Goal: Transaction & Acquisition: Purchase product/service

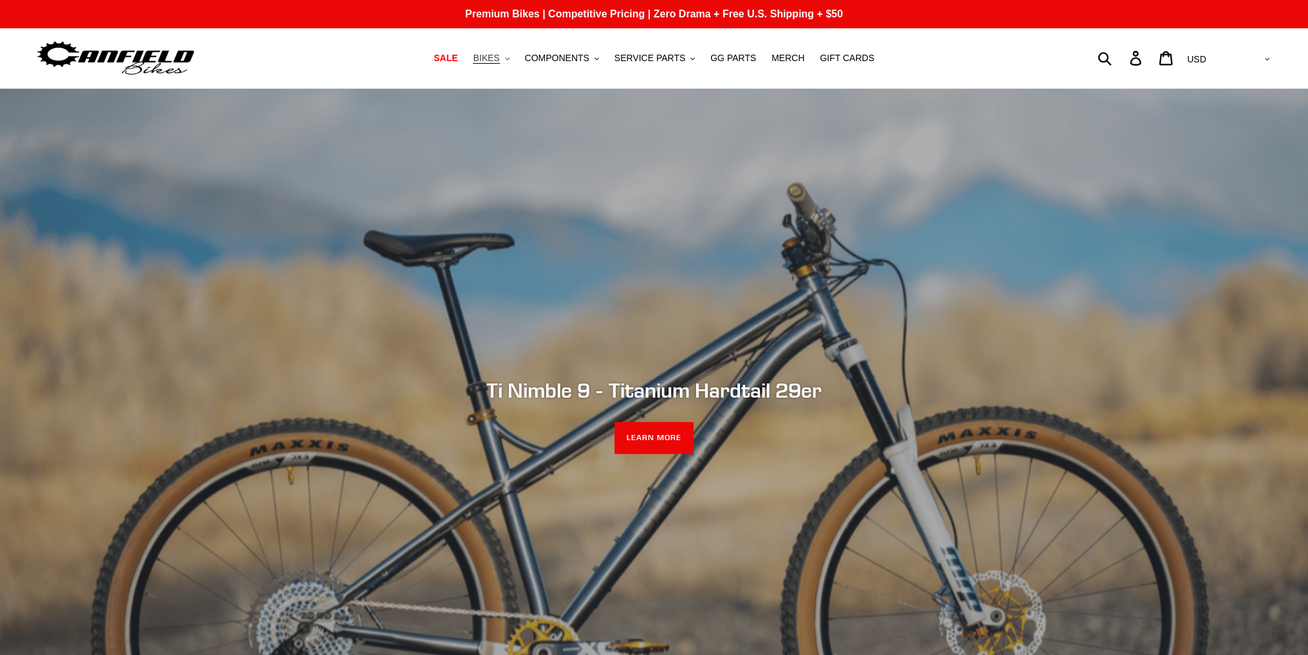
click at [499, 60] on span "BIKES" at bounding box center [486, 58] width 26 height 11
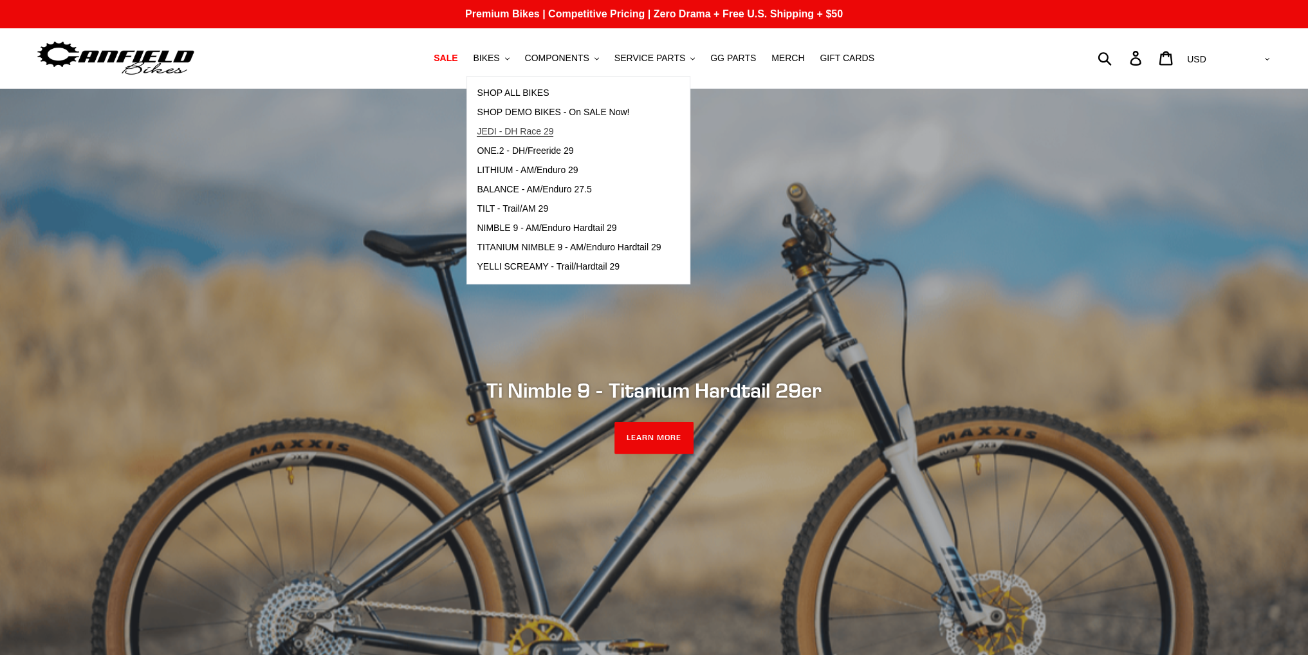
click at [535, 128] on span "JEDI - DH Race 29" at bounding box center [515, 131] width 77 height 11
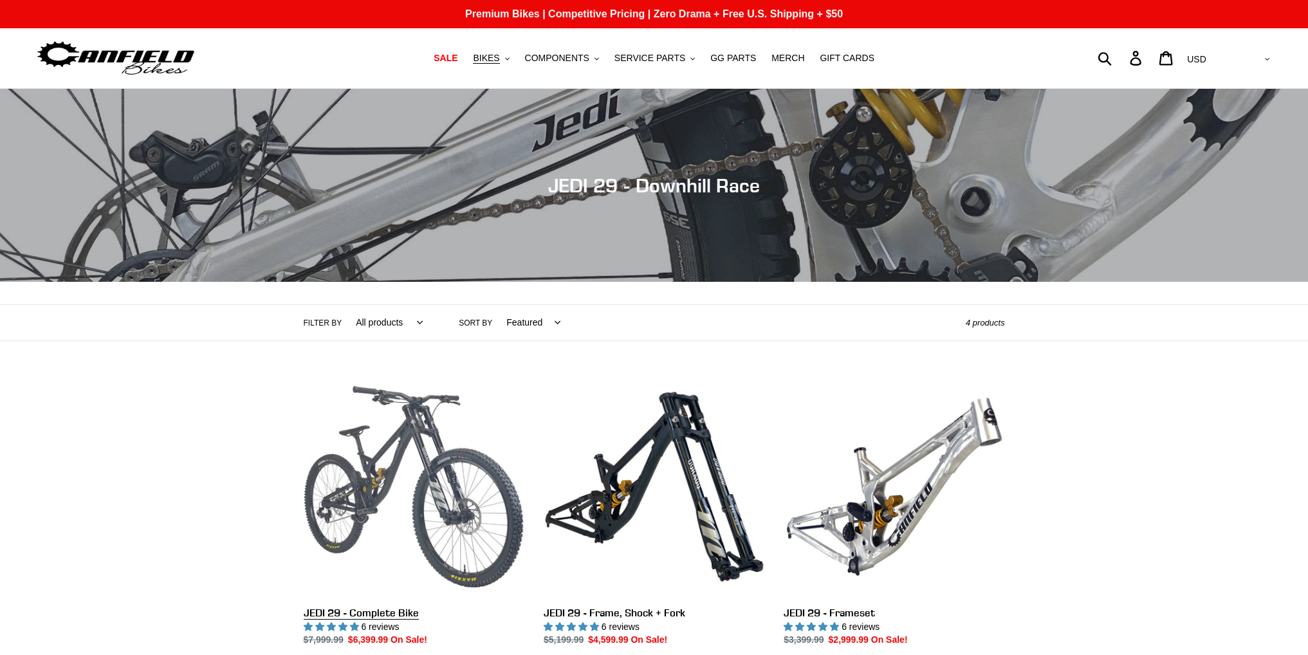
click at [434, 421] on link "JEDI 29 - Complete Bike" at bounding box center [414, 511] width 221 height 271
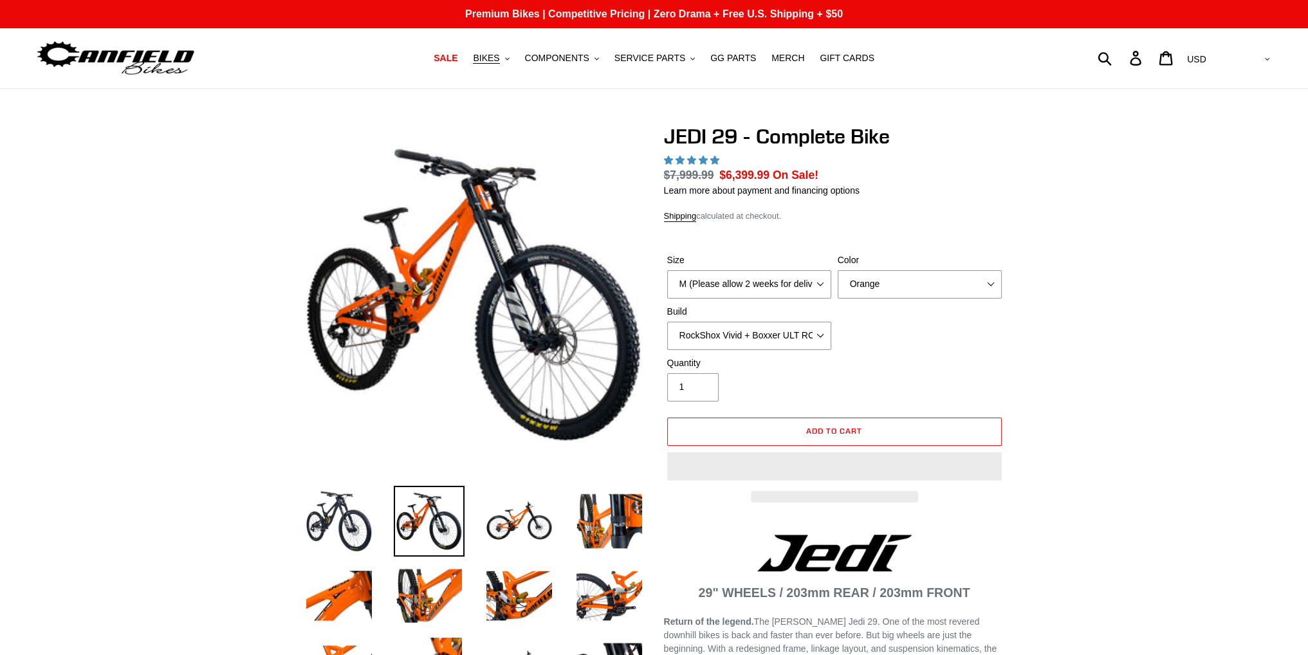
select select "highest-rating"
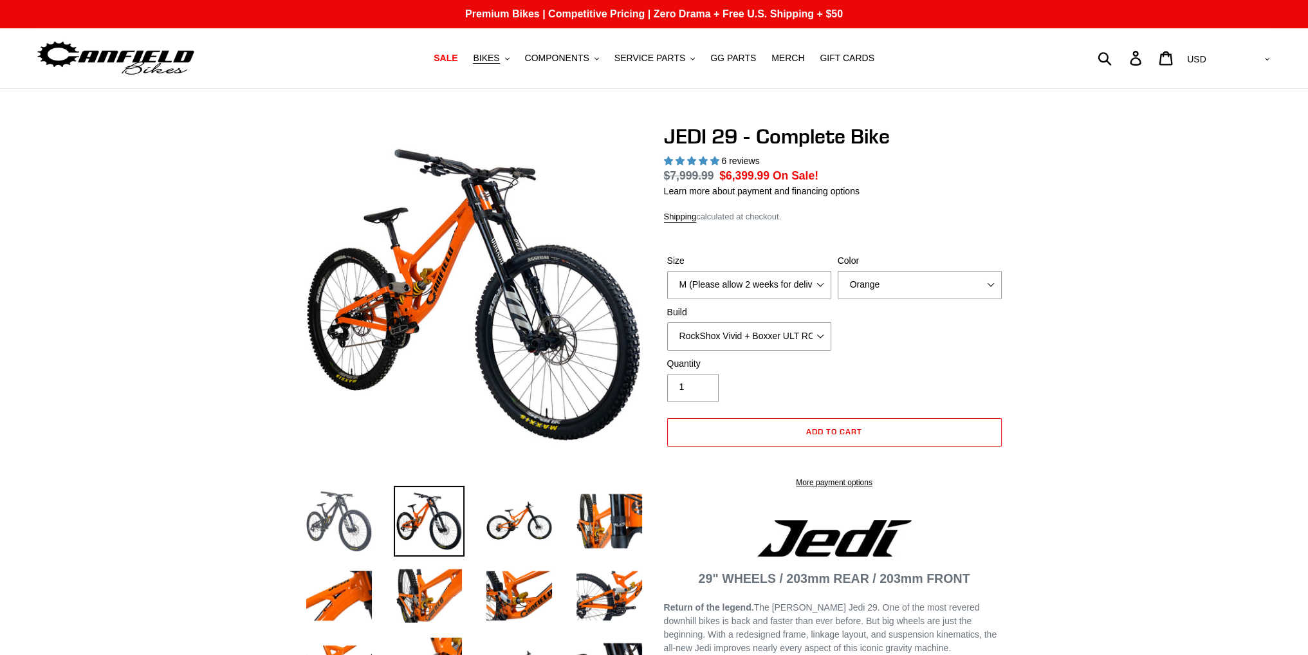
click at [349, 528] on img at bounding box center [339, 521] width 71 height 71
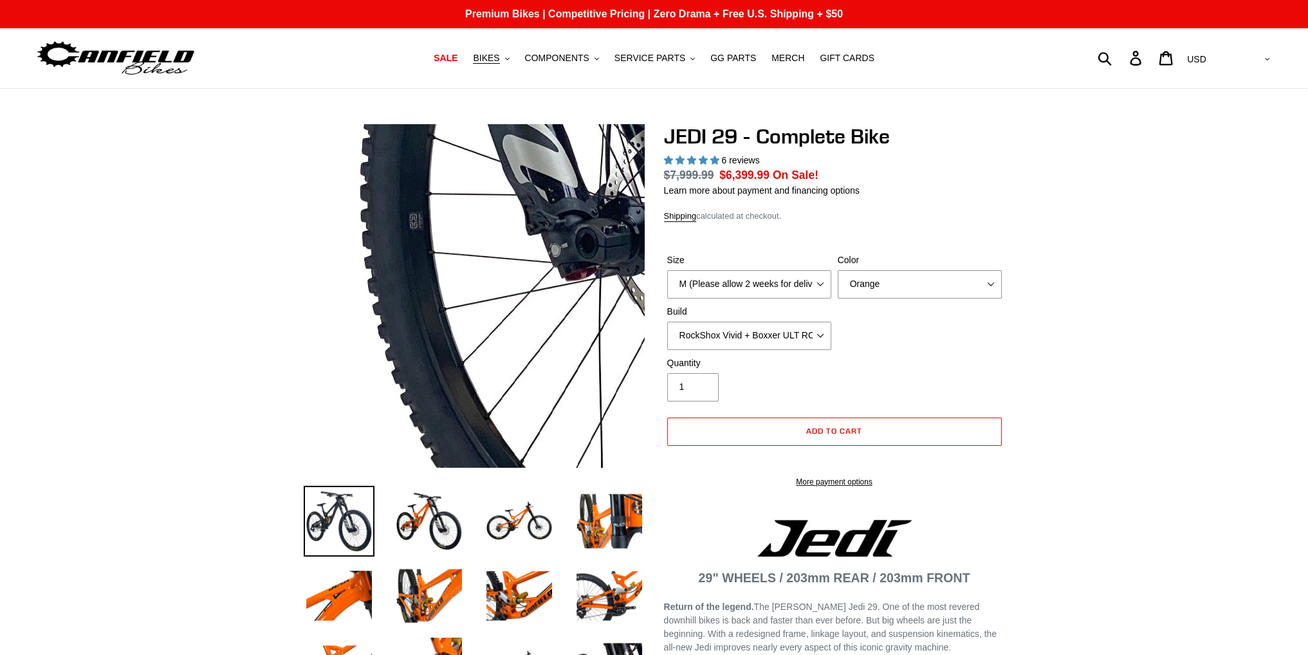
click at [504, 367] on img at bounding box center [371, 50] width 1318 height 1318
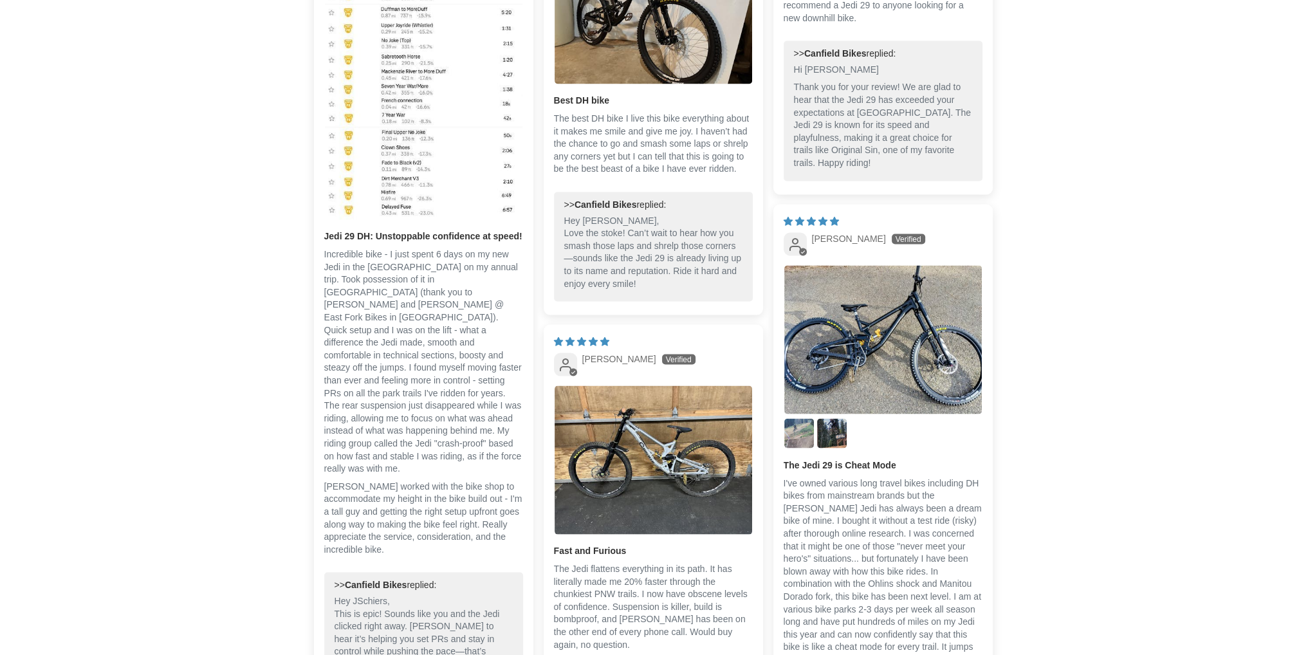
scroll to position [3411, 0]
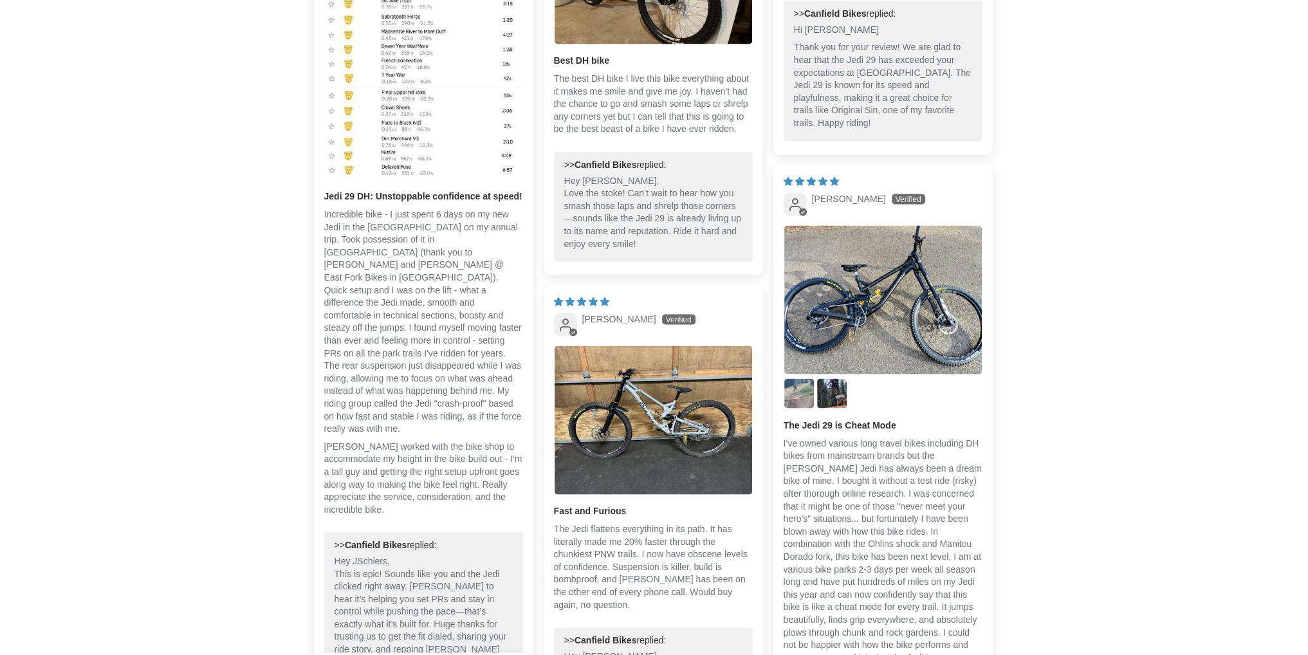
click at [849, 389] on div at bounding box center [883, 319] width 199 height 188
click at [844, 390] on img "Link to user picture 3" at bounding box center [832, 394] width 30 height 30
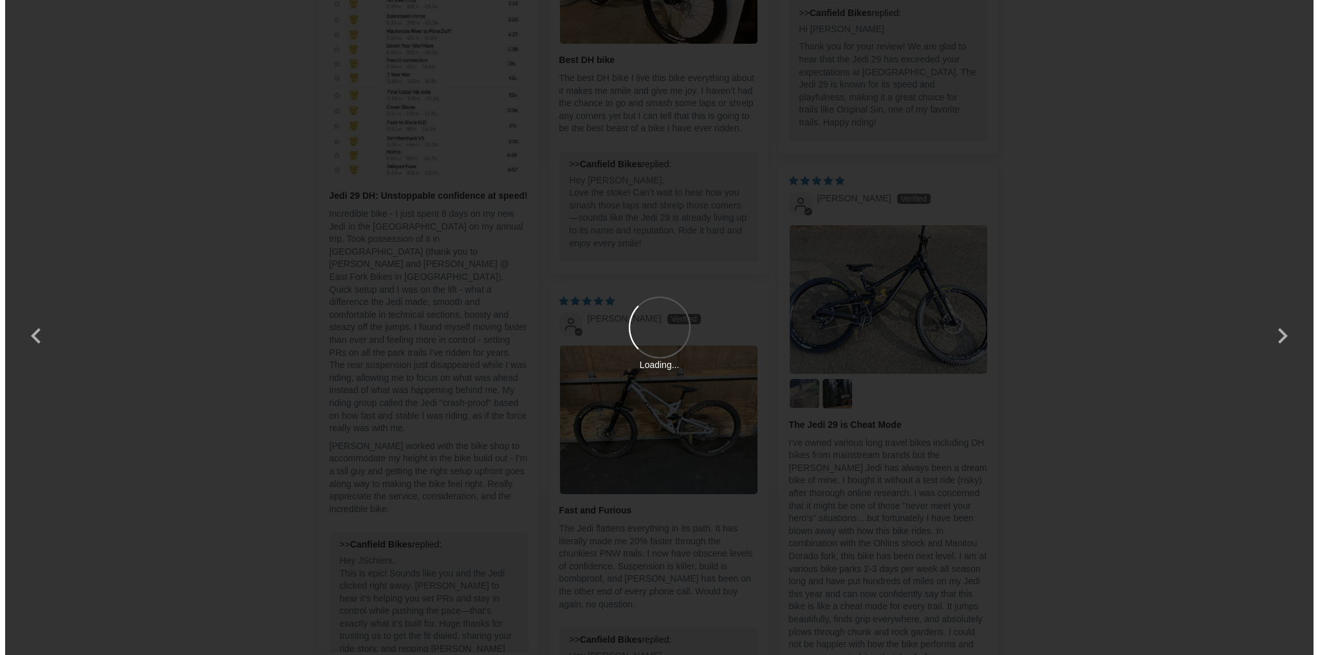
scroll to position [0, 0]
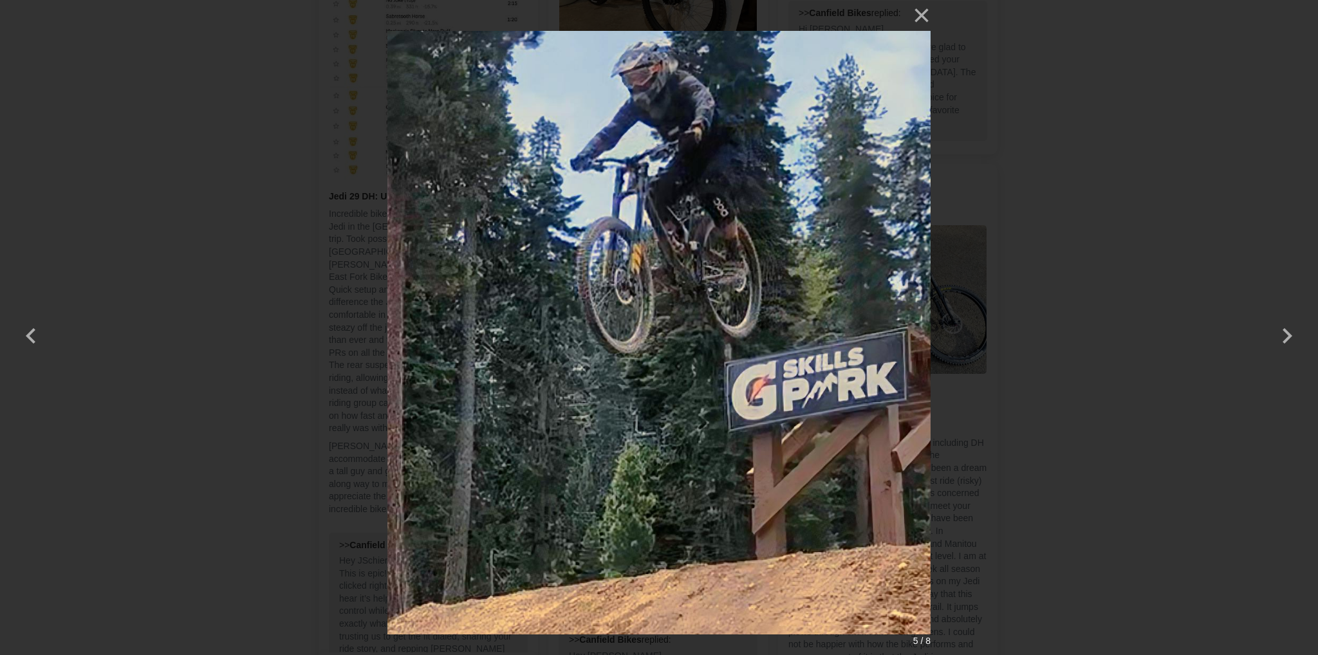
click at [1058, 163] on div "× 5 / 8 Loading..." at bounding box center [659, 327] width 1318 height 655
